Goal: Find specific page/section: Find specific page/section

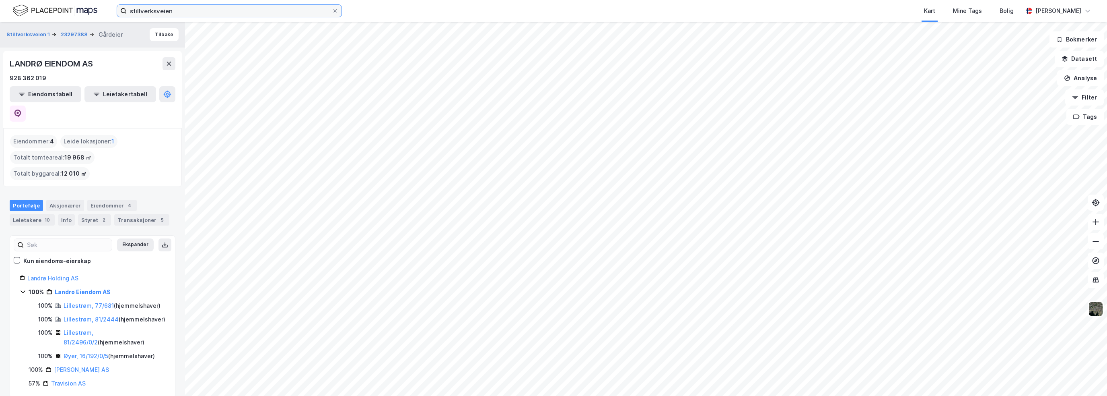
click at [228, 11] on input "stillverksveien" at bounding box center [229, 11] width 205 height 12
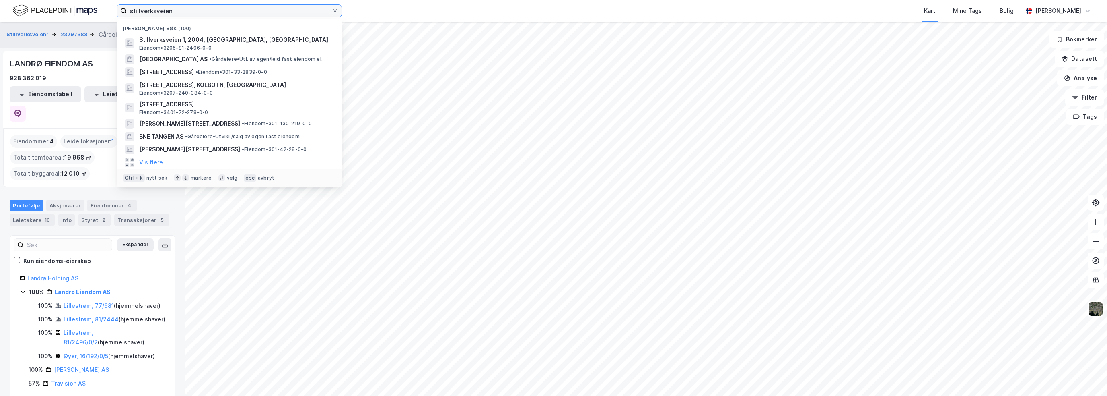
click at [228, 11] on input "stillverksveien" at bounding box center [229, 11] width 205 height 12
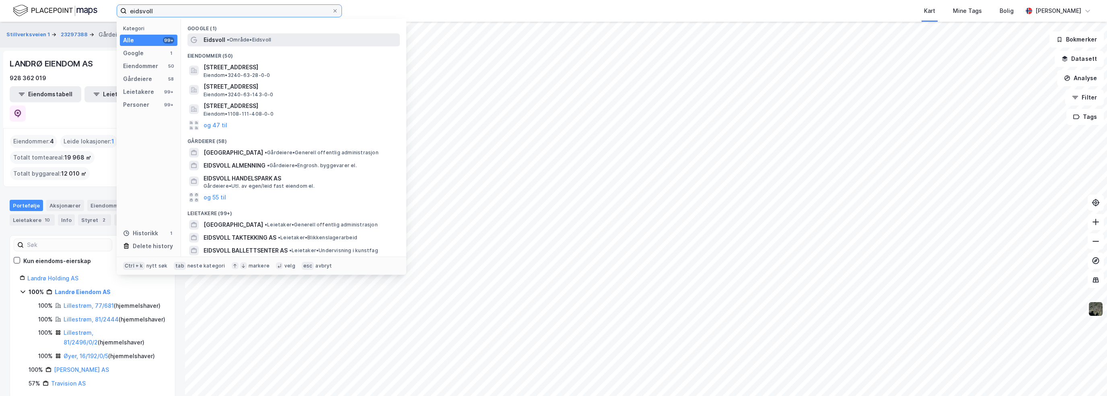
type input "eidsvoll"
click at [291, 43] on div "Eidsvoll • Område • [GEOGRAPHIC_DATA]" at bounding box center [301, 40] width 195 height 10
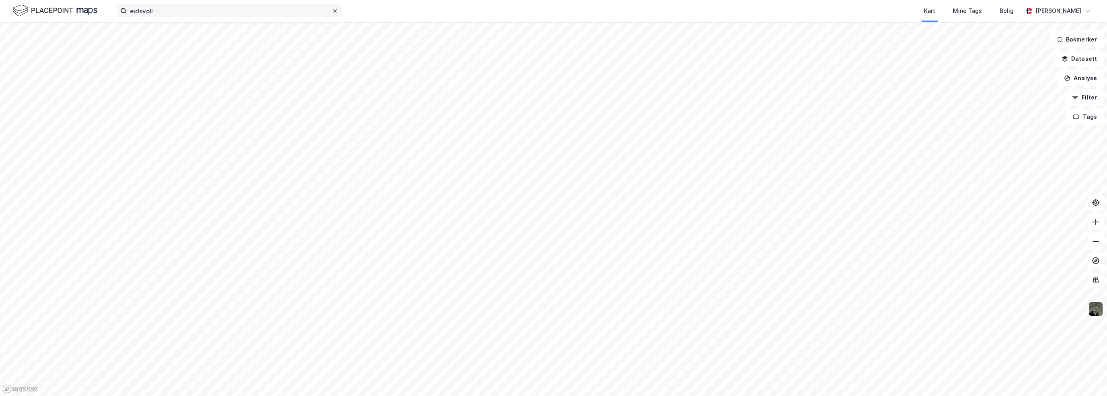
click at [335, 12] on icon at bounding box center [335, 10] width 5 height 5
click at [332, 12] on input "eidsvoll" at bounding box center [229, 11] width 205 height 12
